Goal: Check status

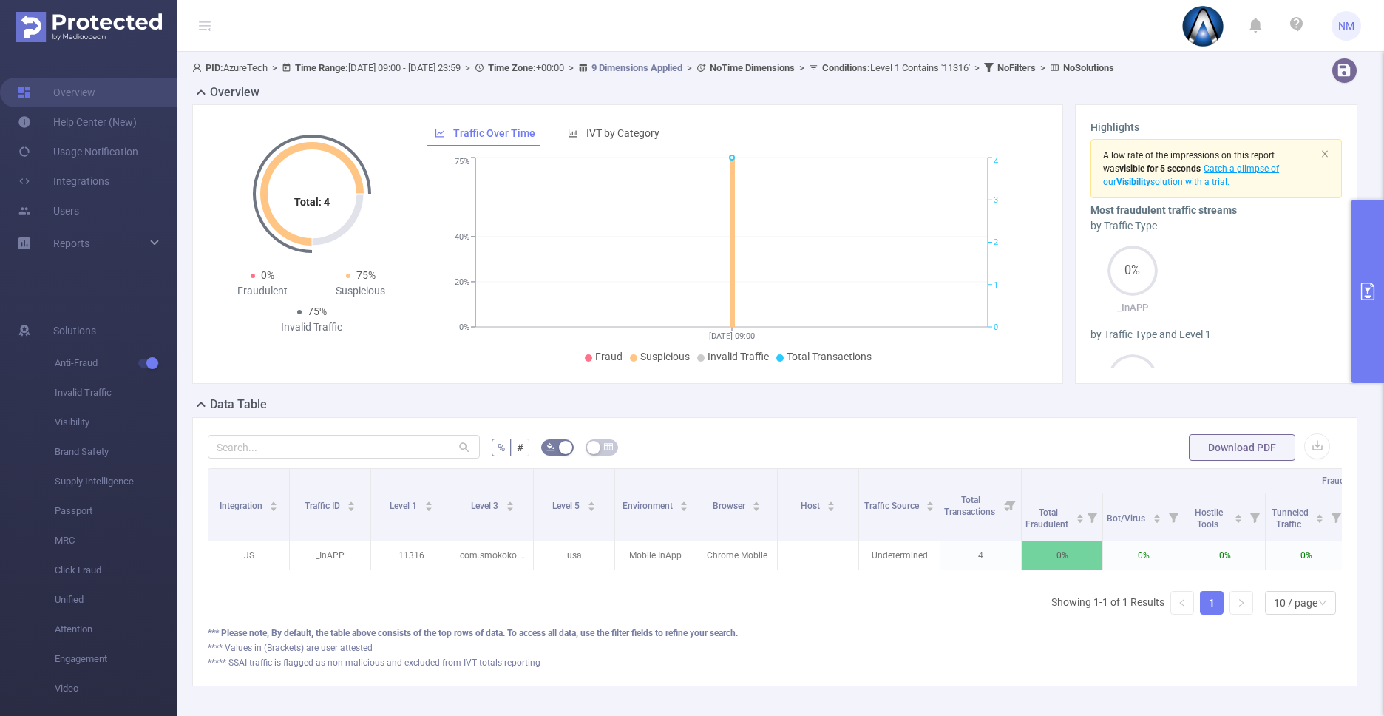
scroll to position [0, 1076]
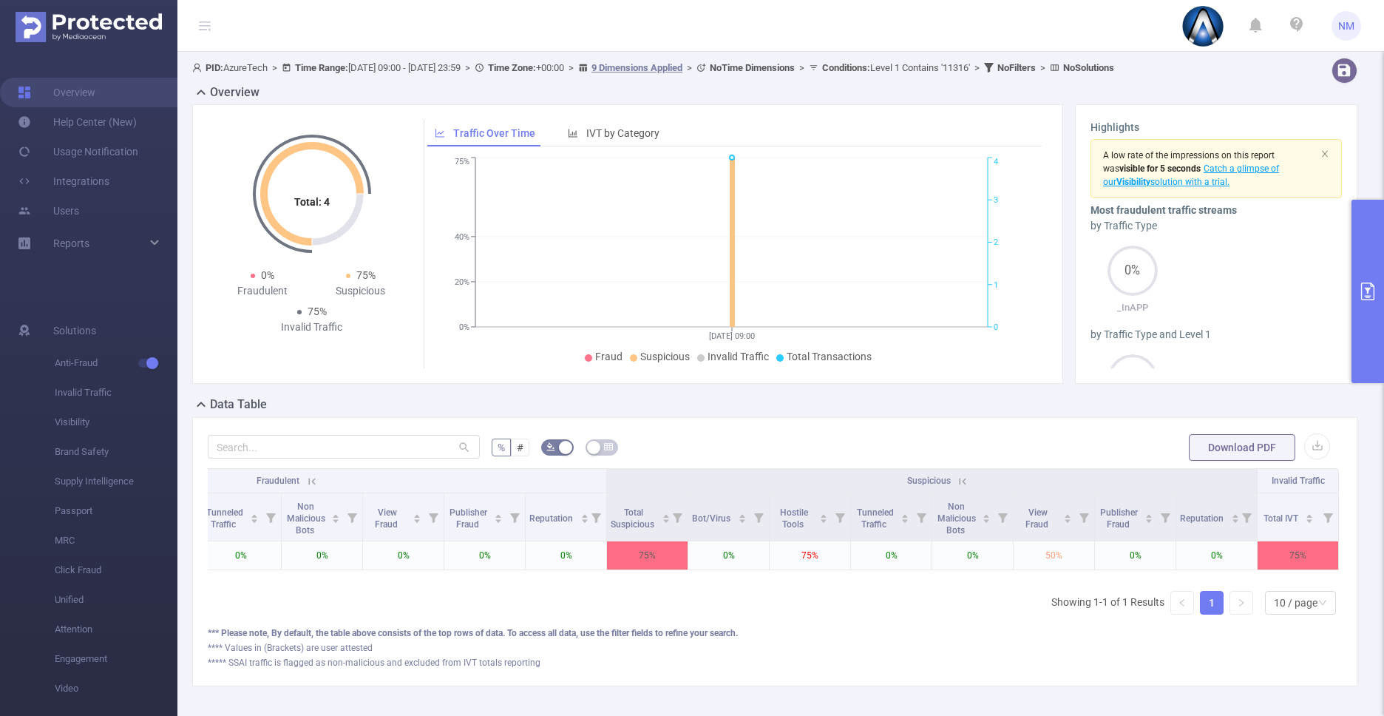
click at [1367, 308] on button "primary" at bounding box center [1367, 291] width 33 height 183
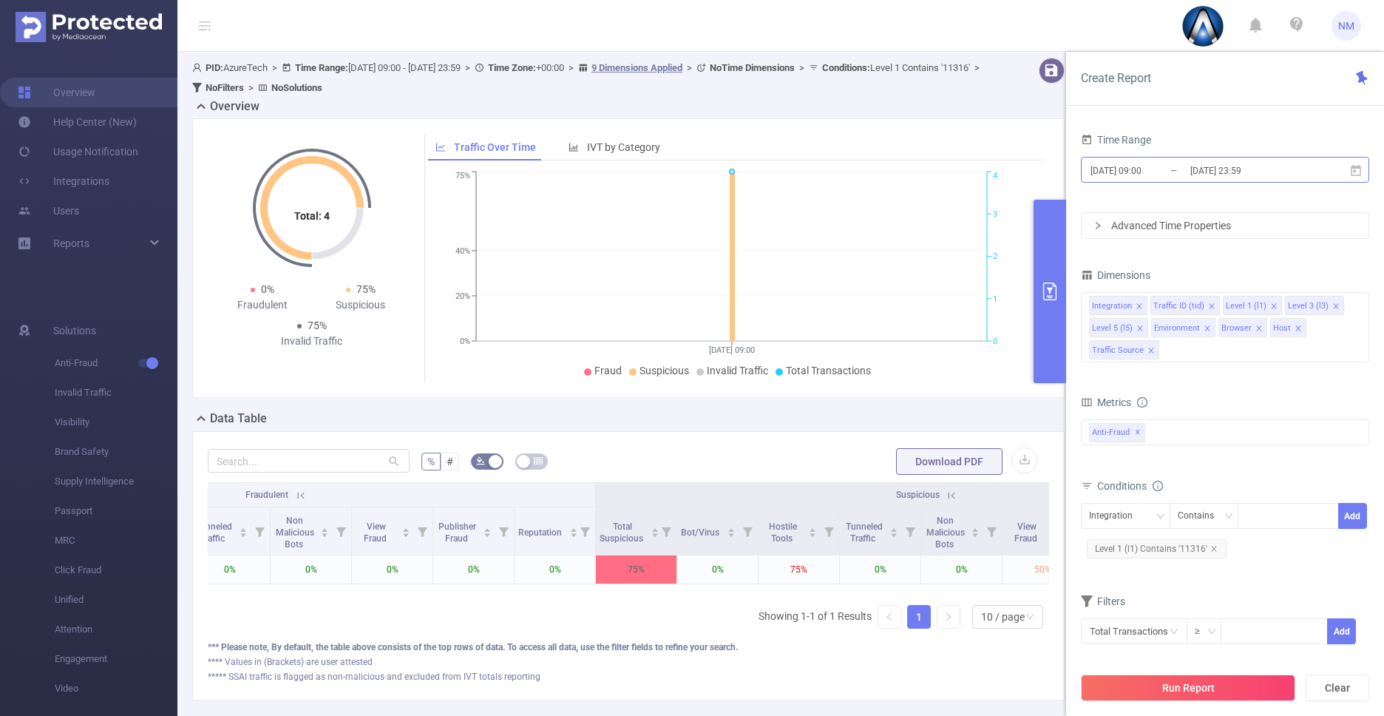
click at [1148, 172] on input "[DATE] 09:00" at bounding box center [1149, 170] width 120 height 20
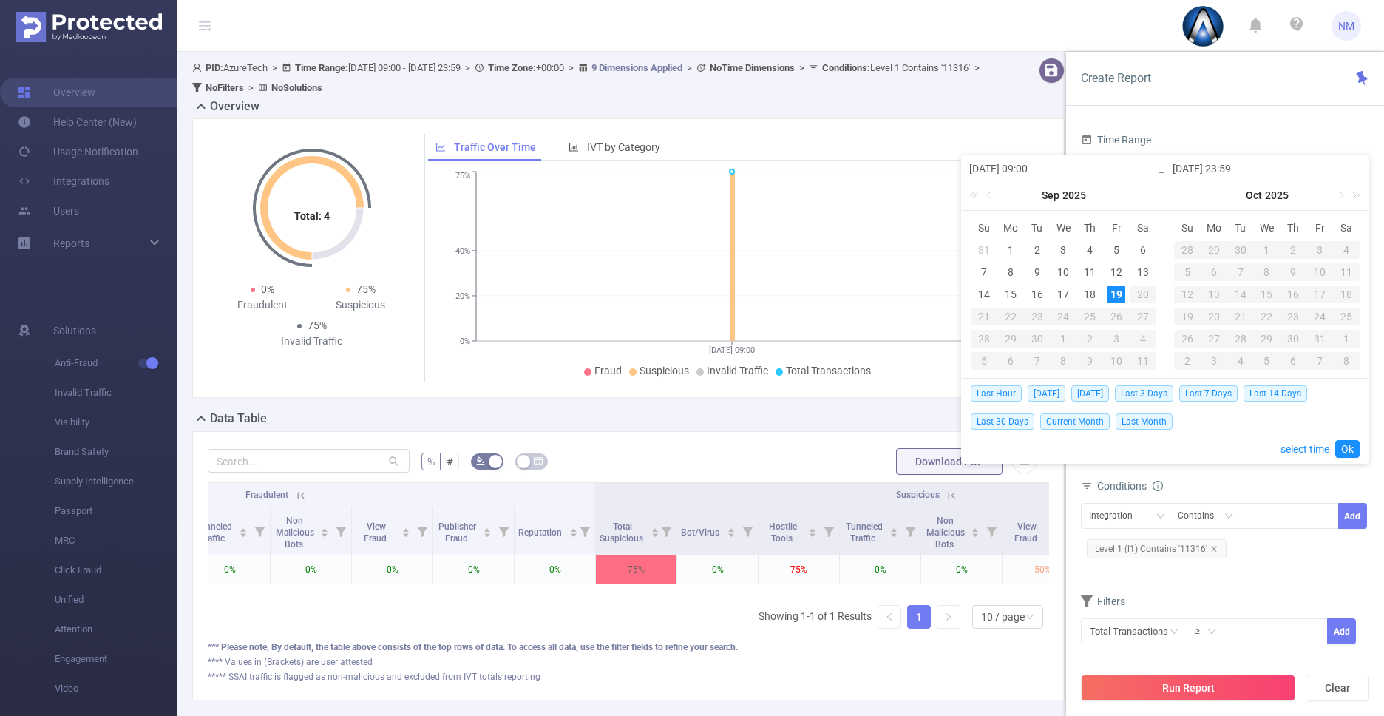
click at [1031, 166] on input "[DATE] 09:00" at bounding box center [1063, 169] width 189 height 18
type input "[DATE] 1:00"
type input "[DATE] 10:00"
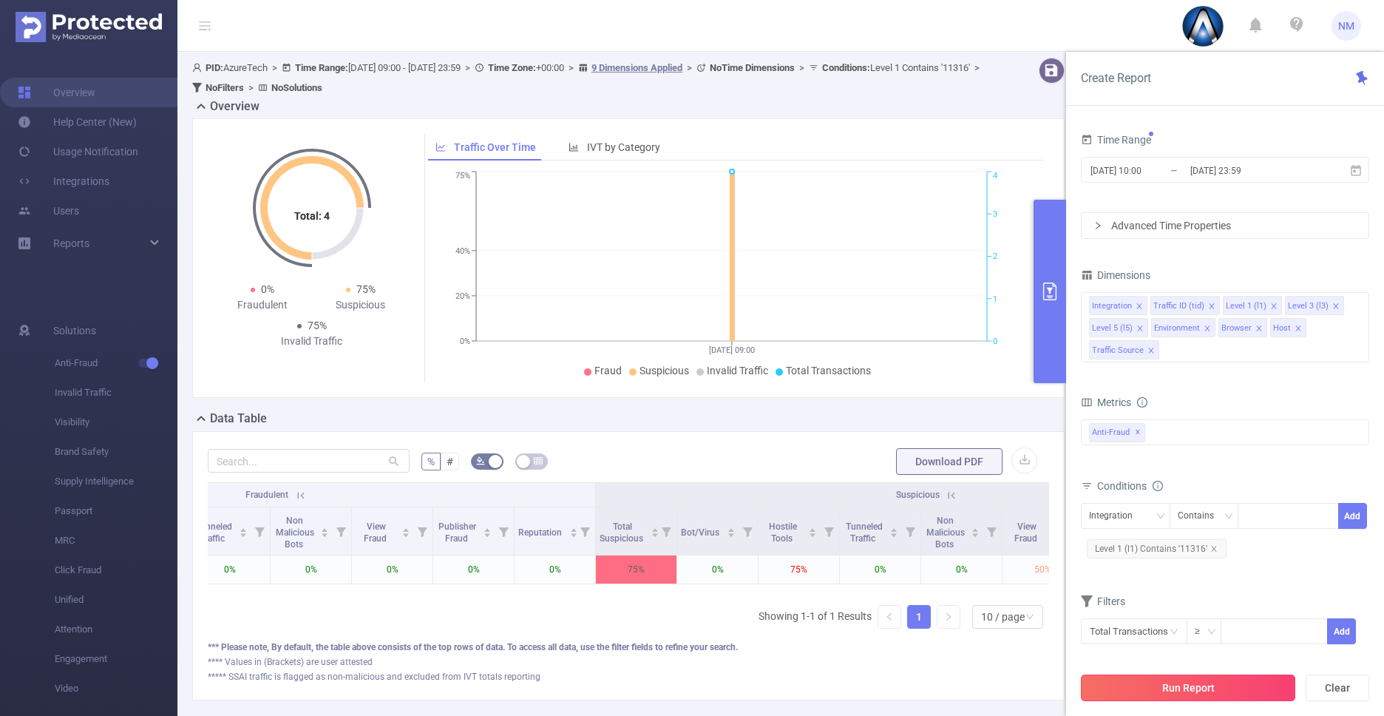
click at [1248, 690] on button "Run Report" at bounding box center [1188, 687] width 214 height 27
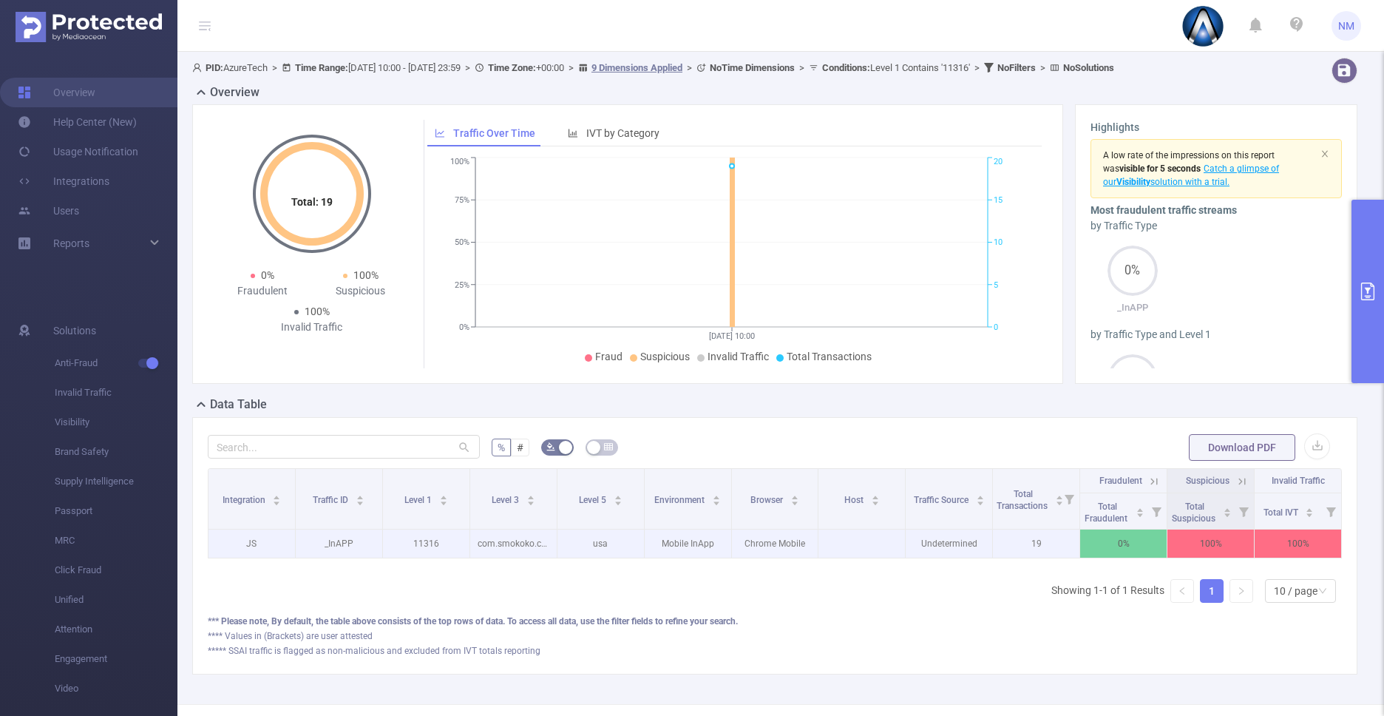
scroll to position [0, 3]
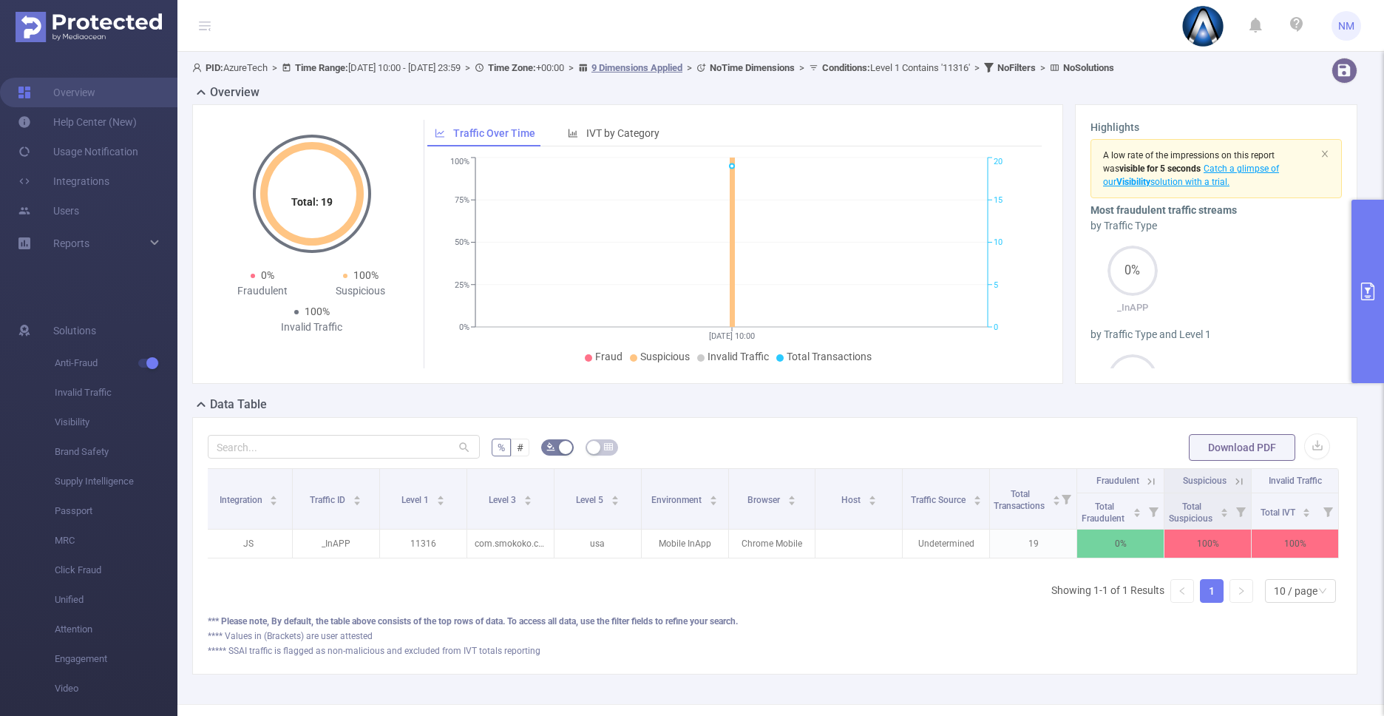
click at [1232, 482] on icon at bounding box center [1238, 481] width 13 height 13
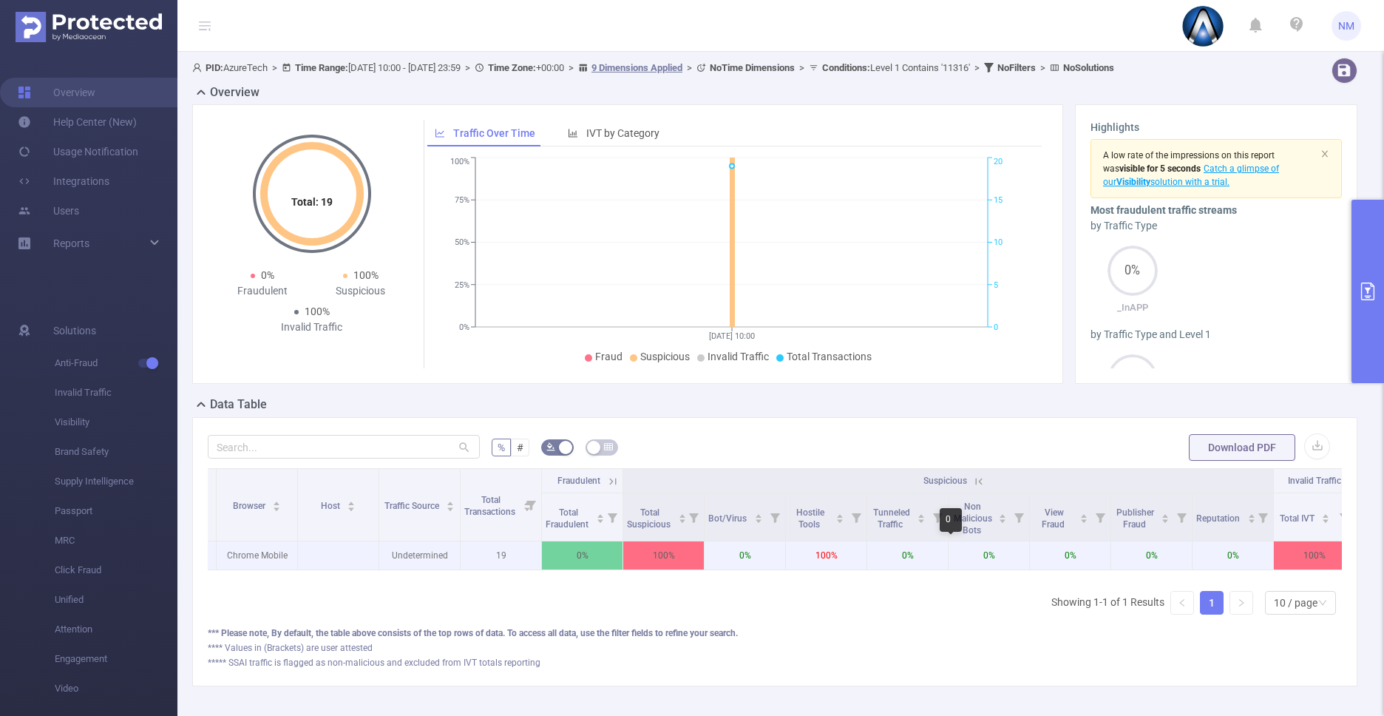
scroll to position [0, 507]
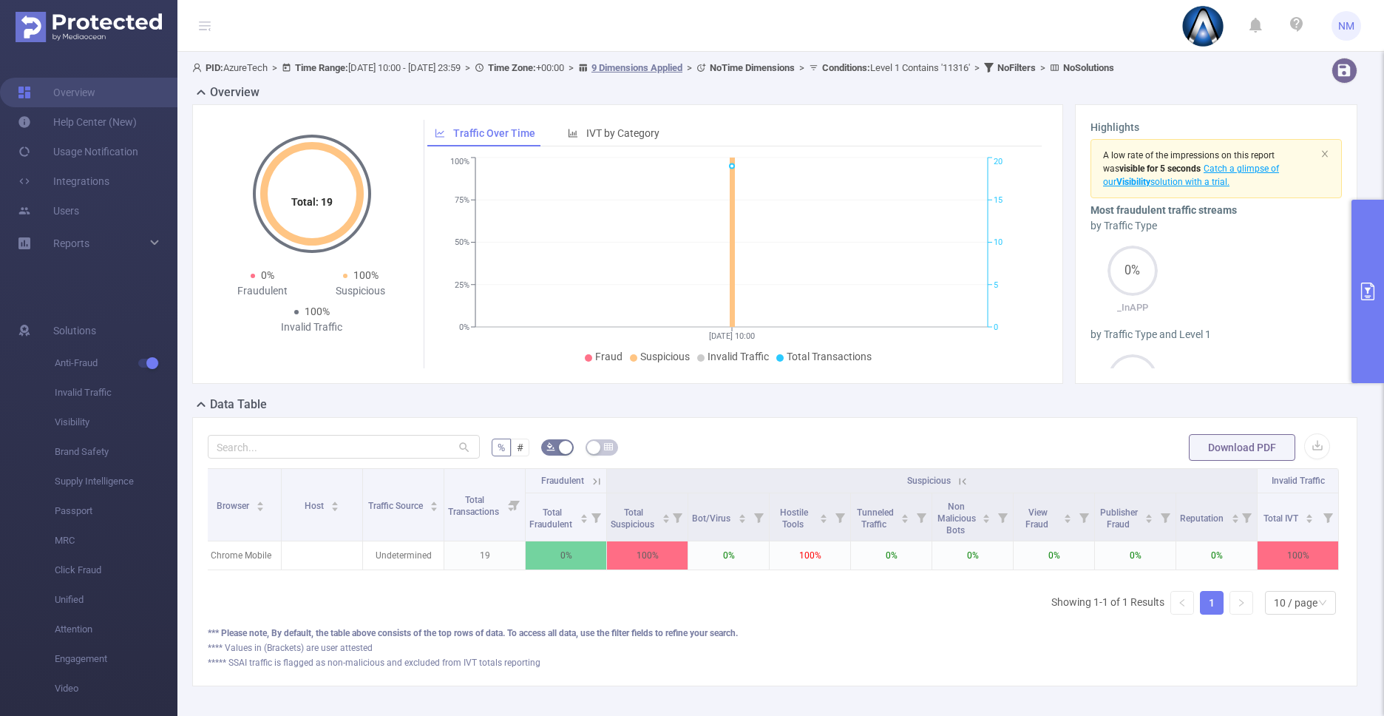
click at [893, 608] on div "Integration Traffic ID Level 1 Level 3 Level 5 Environment Browser Host Traffic…" at bounding box center [775, 547] width 1134 height 158
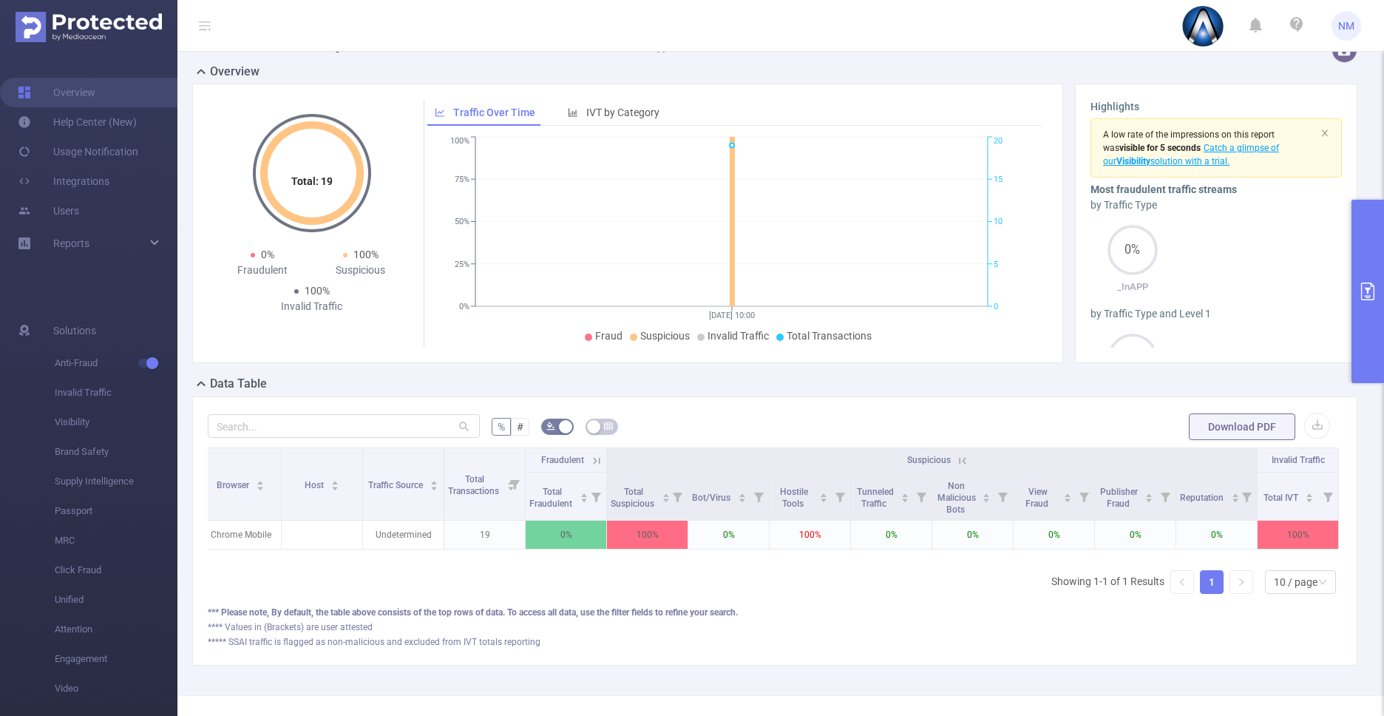
scroll to position [25, 0]
